Goal: Task Accomplishment & Management: Complete application form

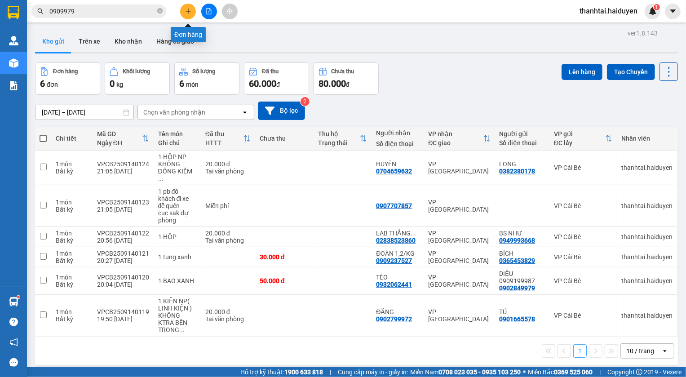
click at [182, 10] on button at bounding box center [188, 12] width 16 height 16
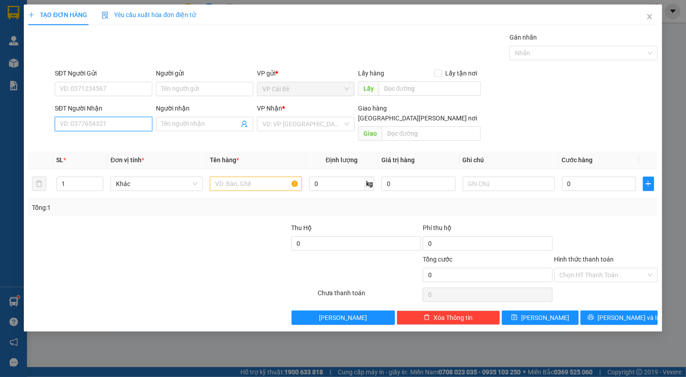
click at [120, 128] on input "SĐT Người Nhận" at bounding box center [103, 124] width 97 height 14
type input "0935575535"
click at [103, 140] on div "0935575535 - NHA" at bounding box center [103, 142] width 87 height 10
type input "NHA"
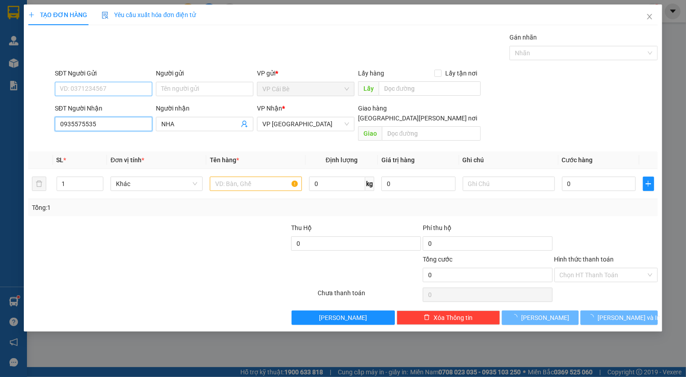
type input "20.000"
type input "0935575535"
click at [102, 89] on input "SĐT Người Gửi" at bounding box center [103, 89] width 97 height 14
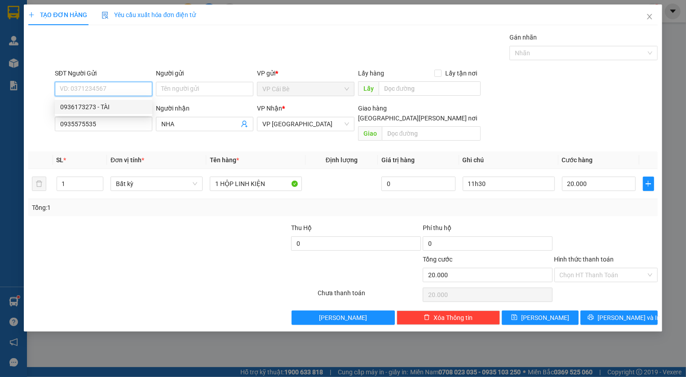
click at [96, 105] on div "0936173273 - TÀI" at bounding box center [103, 107] width 87 height 10
type input "0936173273"
type input "TÀI"
type input "[PERSON_NAME]"
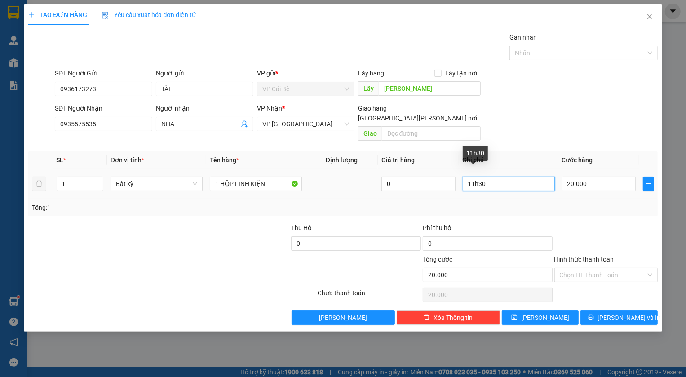
drag, startPoint x: 474, startPoint y: 173, endPoint x: 468, endPoint y: 174, distance: 5.9
click at [468, 177] on input "11h30" at bounding box center [509, 184] width 92 height 14
type input "8h30"
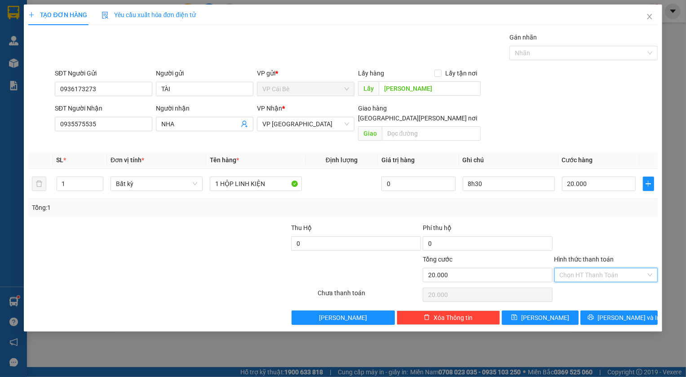
click at [617, 268] on input "Hình thức thanh toán" at bounding box center [603, 274] width 86 height 13
click at [575, 283] on div "Tại văn phòng" at bounding box center [606, 283] width 93 height 10
type input "0"
click at [559, 310] on button "[PERSON_NAME]" at bounding box center [540, 317] width 77 height 14
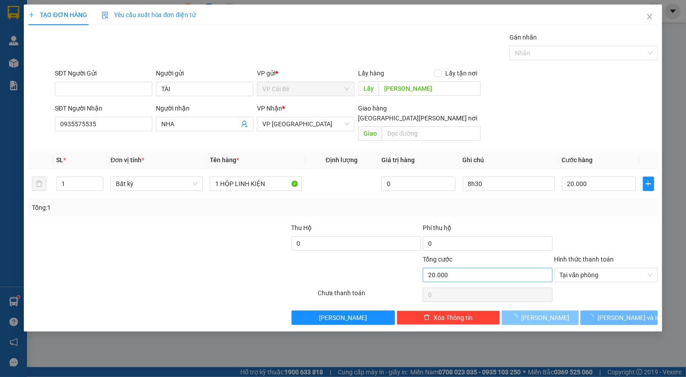
type input "0"
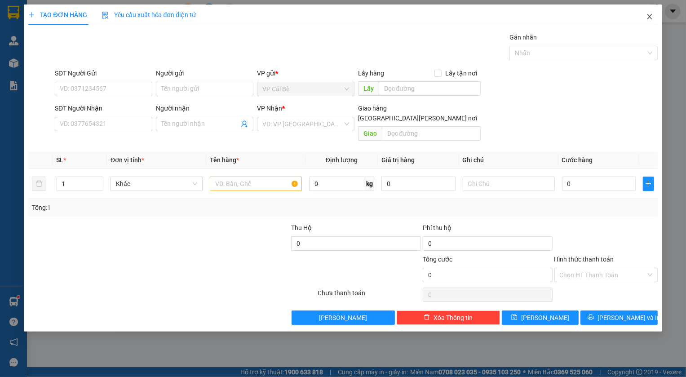
click at [649, 17] on icon "close" at bounding box center [649, 16] width 7 height 7
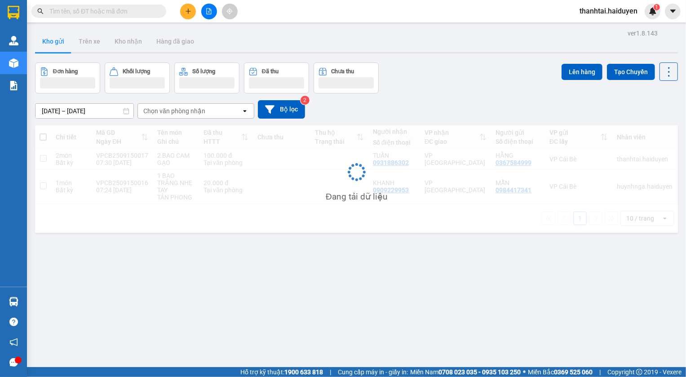
click at [76, 10] on input "text" at bounding box center [102, 11] width 106 height 10
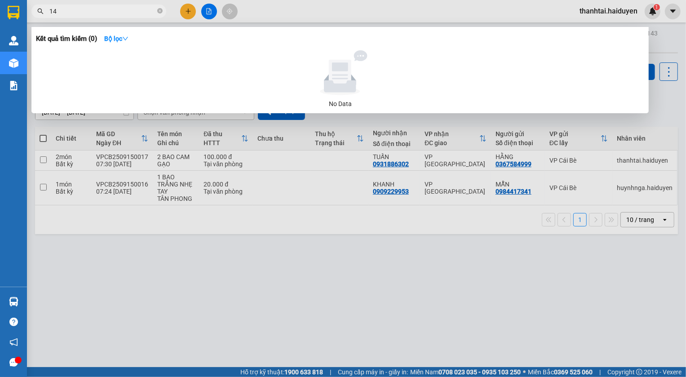
type input "141"
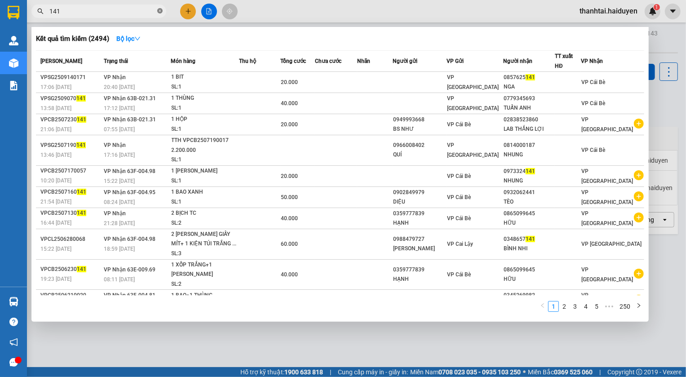
click at [158, 11] on icon "close-circle" at bounding box center [159, 10] width 5 height 5
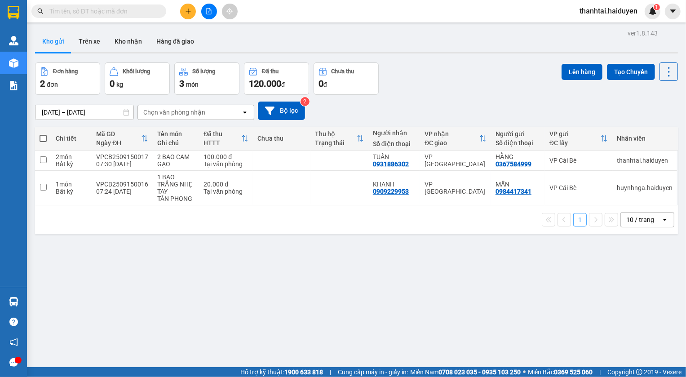
click at [132, 11] on input "text" at bounding box center [102, 11] width 106 height 10
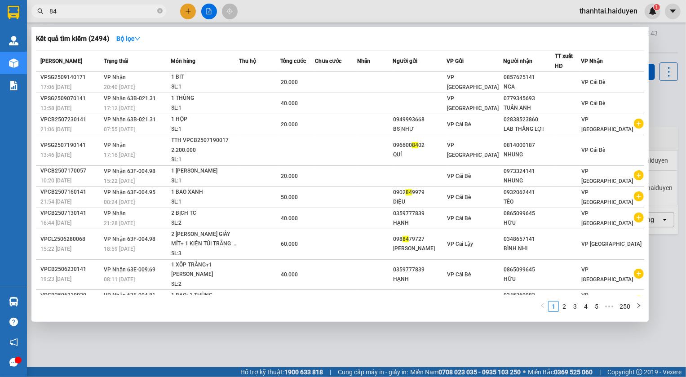
type input "840"
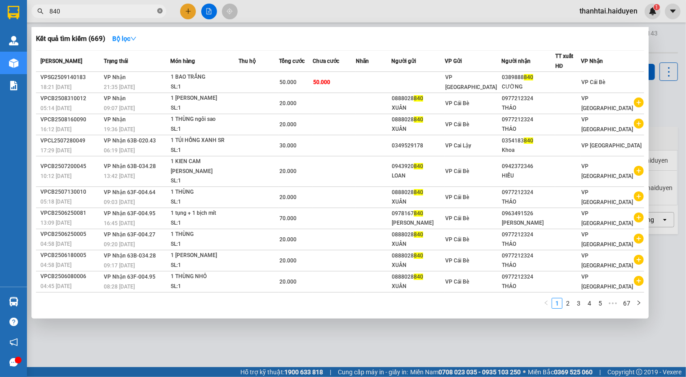
click at [159, 9] on icon "close-circle" at bounding box center [159, 10] width 5 height 5
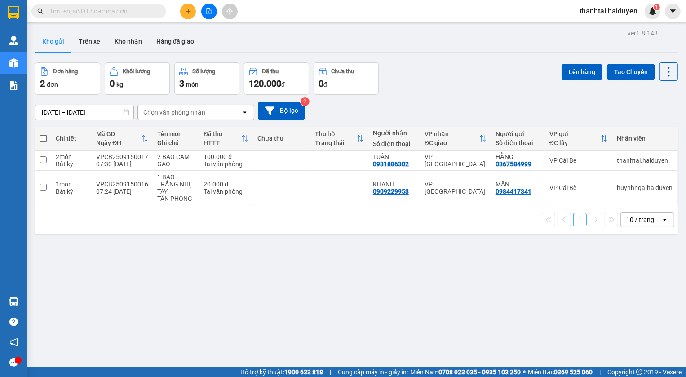
click at [127, 10] on input "text" at bounding box center [102, 11] width 106 height 10
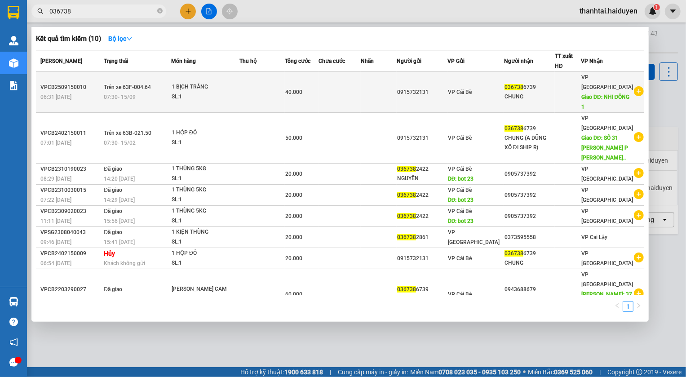
type input "036738"
click at [200, 92] on div "SL: 1" at bounding box center [205, 97] width 67 height 10
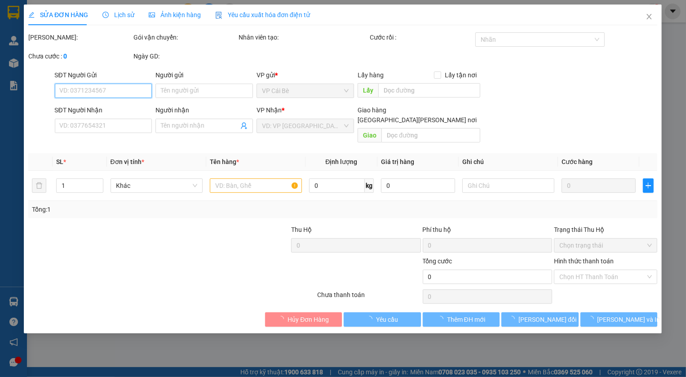
type input "0915732131"
type input "0367386739"
type input "CHUNG"
type input "NHI ĐỒNG 1"
type input "40.000"
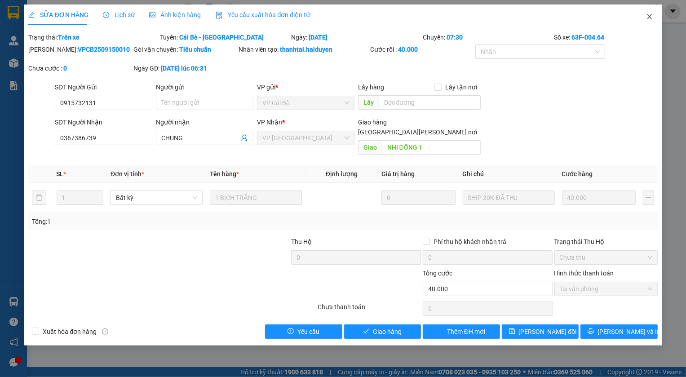
click at [650, 19] on icon "close" at bounding box center [649, 16] width 7 height 7
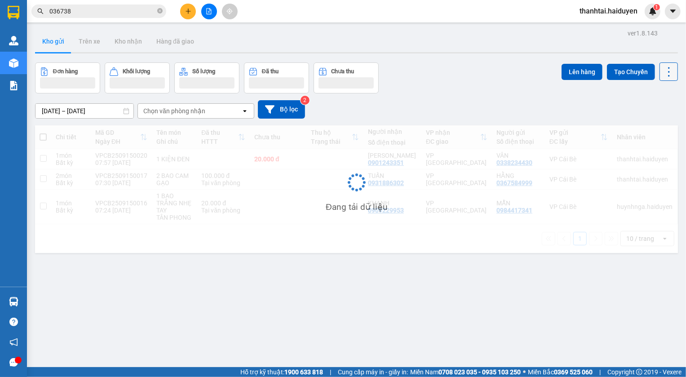
click at [669, 76] on icon at bounding box center [669, 72] width 13 height 13
